Goal: Find specific page/section: Find specific page/section

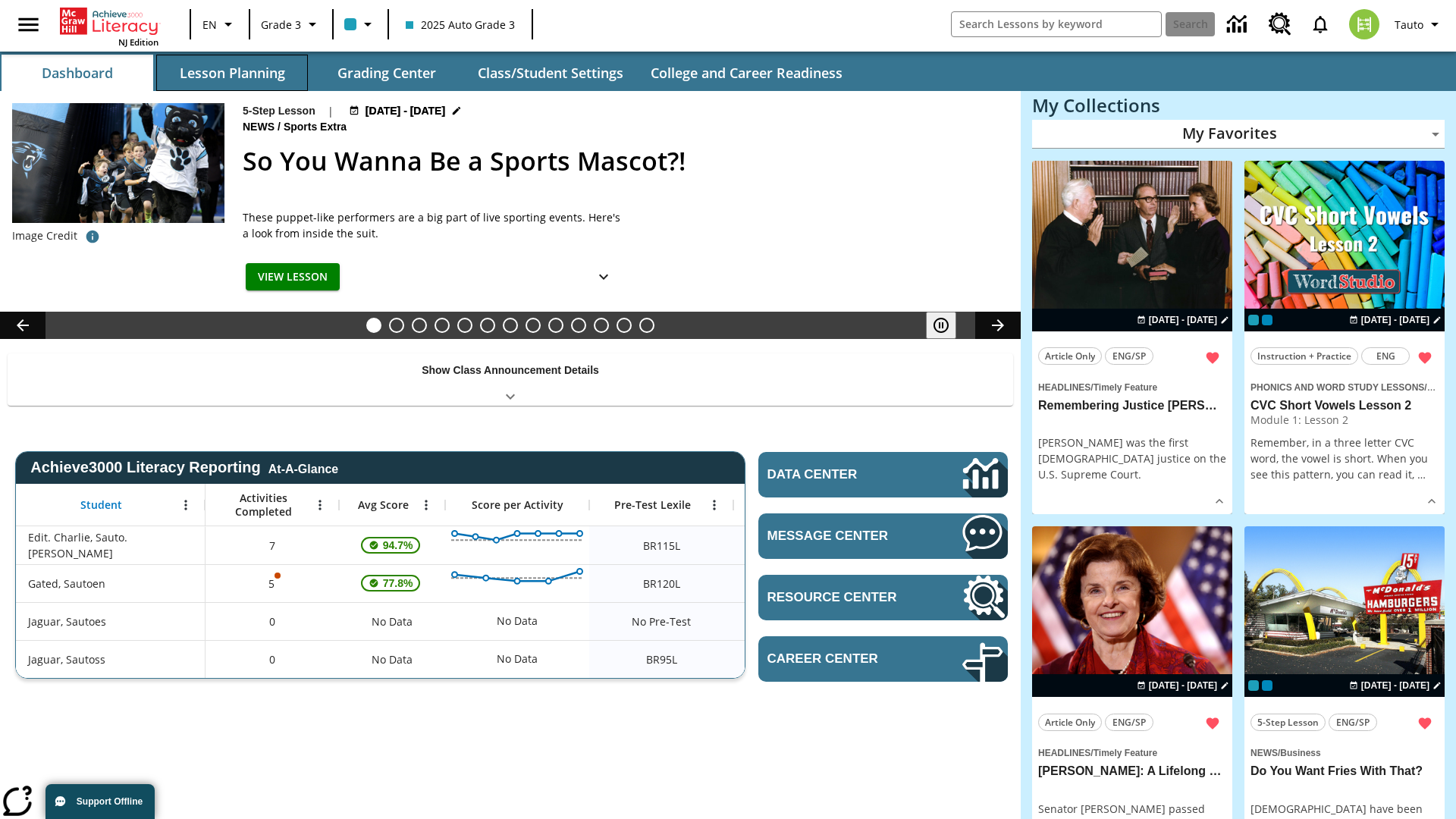
click at [232, 73] on button "Lesson Planning" at bounding box center [232, 72] width 152 height 37
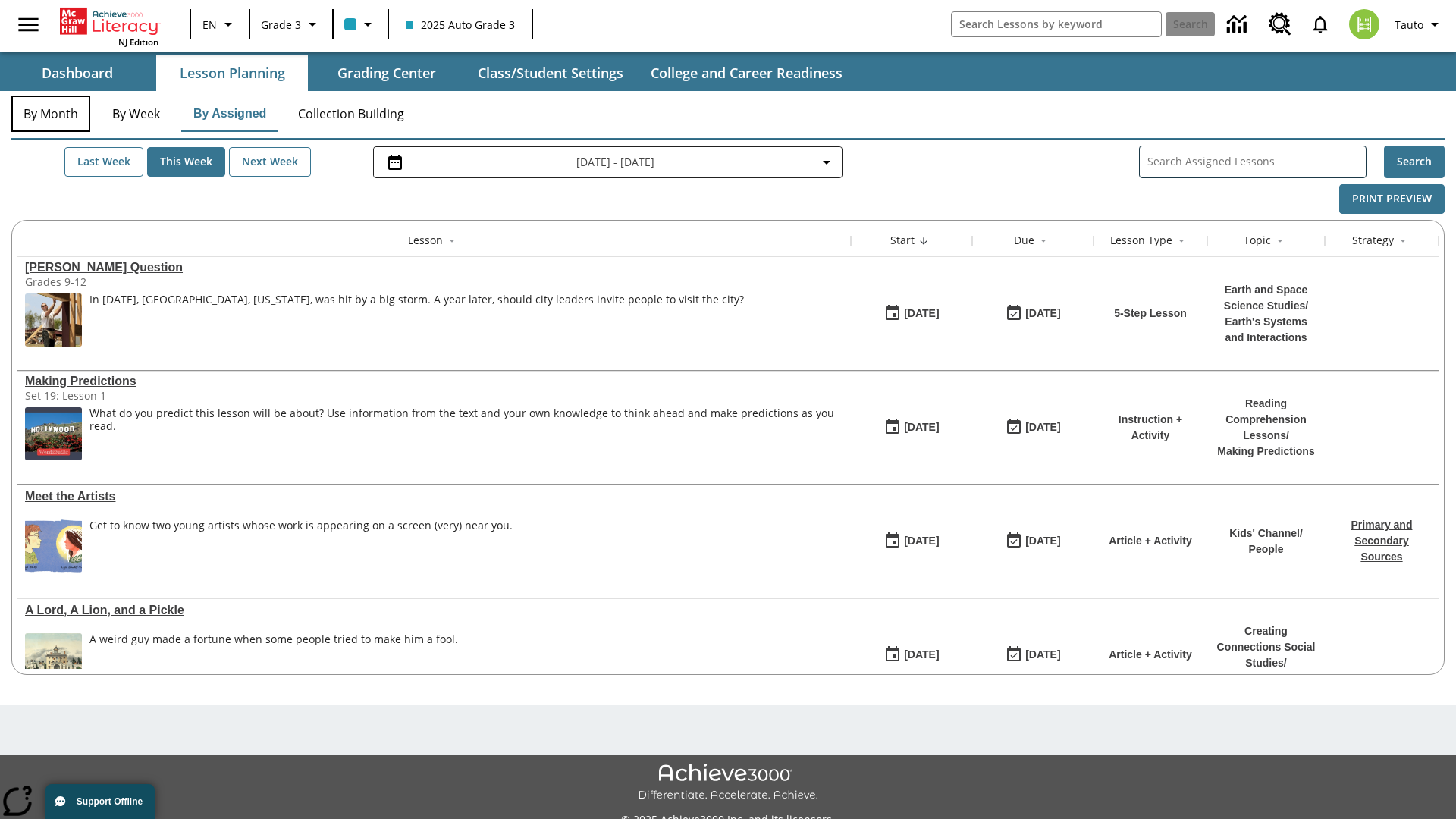
click at [51, 113] on button "By Month" at bounding box center [51, 113] width 79 height 37
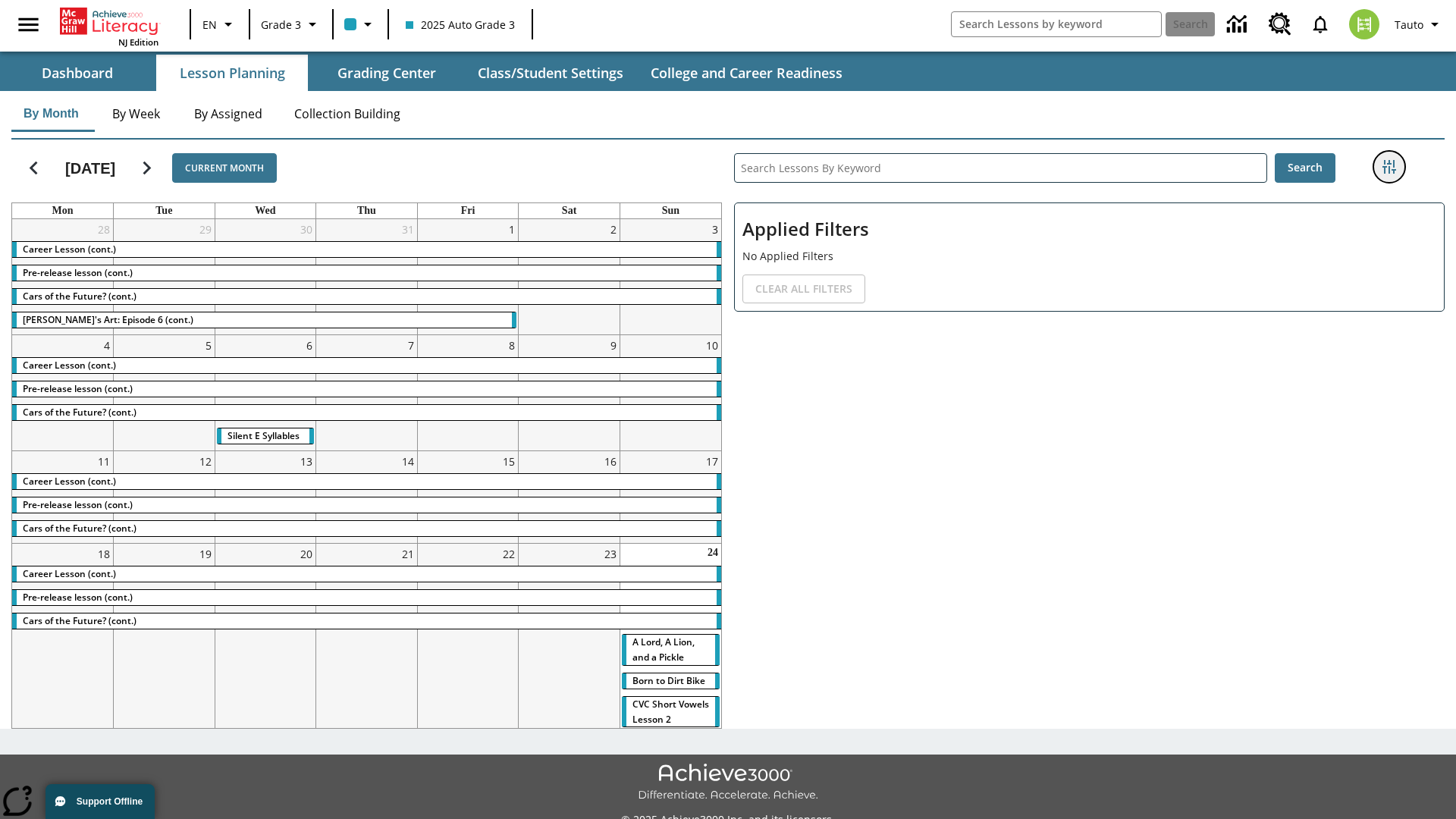
click at [1389, 167] on icon "Filters Side menu" at bounding box center [1389, 167] width 14 height 14
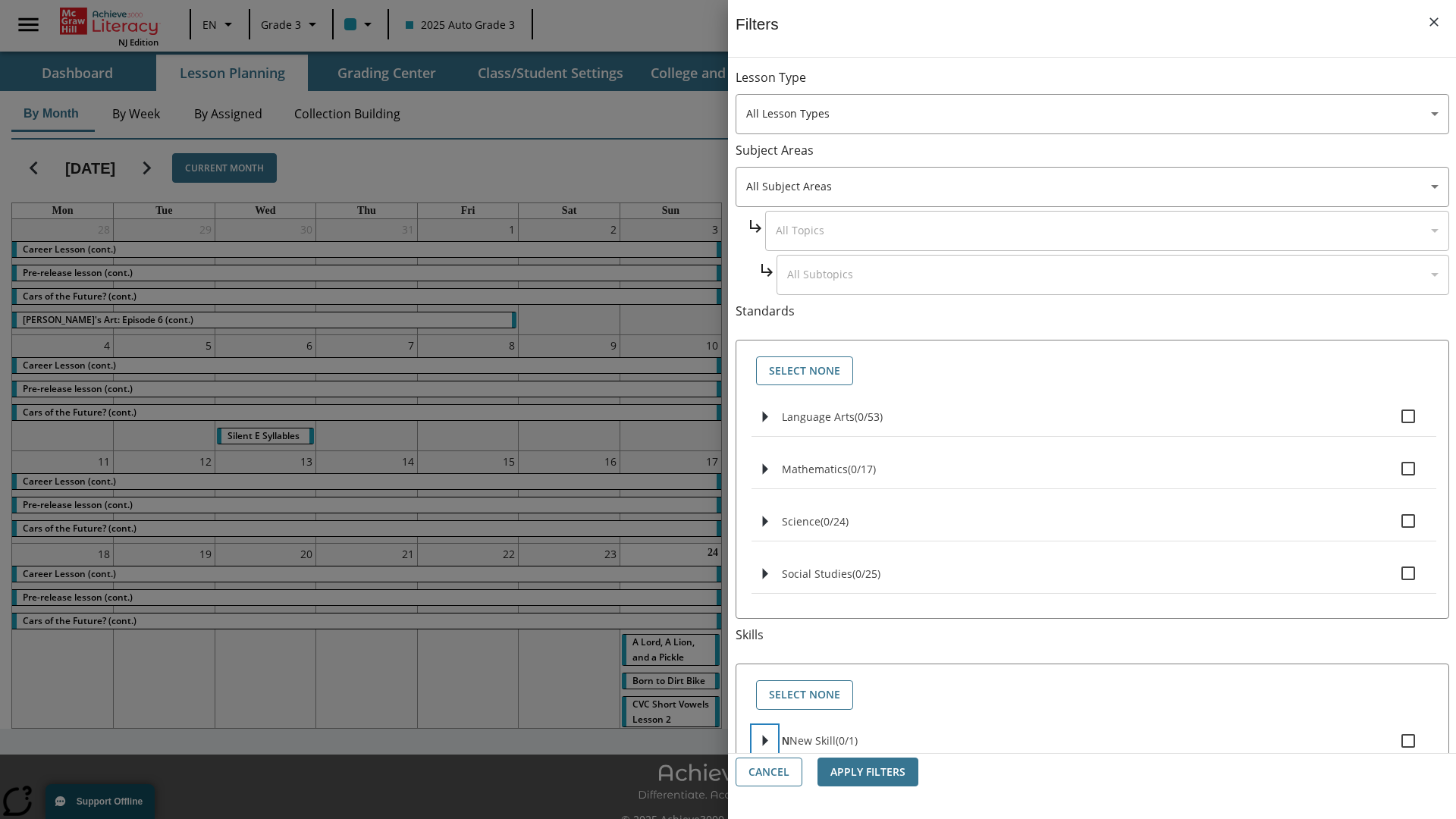
click at [764, 736] on icon "Select skills" at bounding box center [764, 742] width 5 height 12
click at [769, 773] on button "Cancel" at bounding box center [769, 773] width 67 height 30
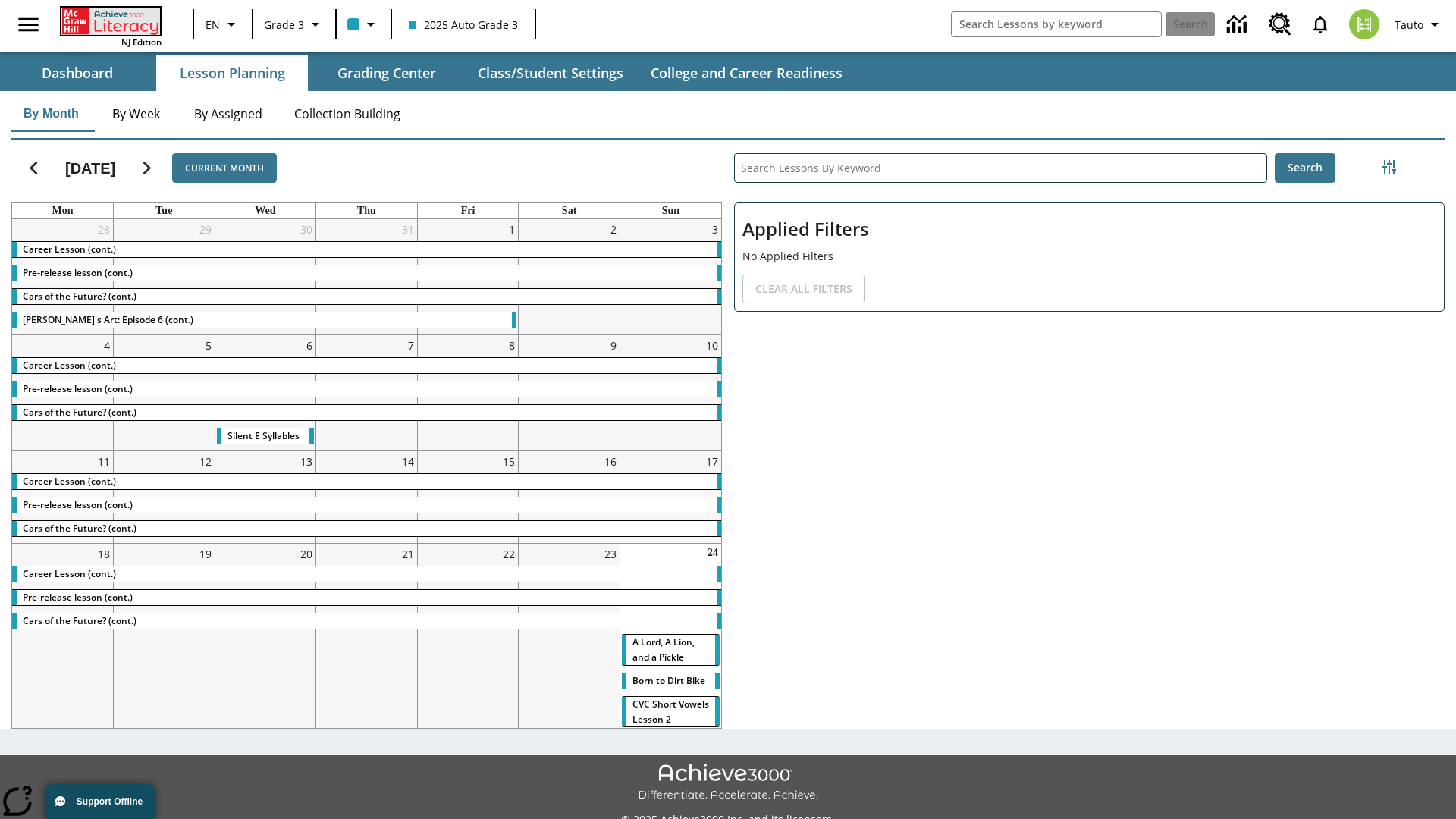
click at [109, 21] on icon "Home" at bounding box center [111, 22] width 101 height 28
